Goal: Feedback & Contribution: Submit feedback/report problem

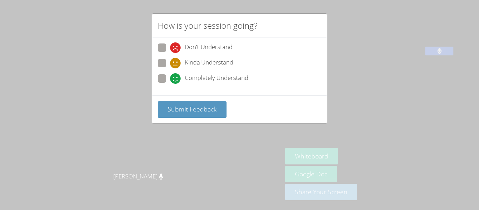
click at [170, 84] on span at bounding box center [170, 84] width 0 height 0
click at [170, 80] on input "Completely Understand" at bounding box center [173, 77] width 6 height 6
radio input "true"
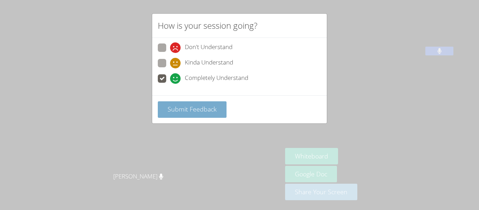
click at [195, 109] on span "Submit Feedback" at bounding box center [192, 109] width 49 height 8
